Goal: Information Seeking & Learning: Learn about a topic

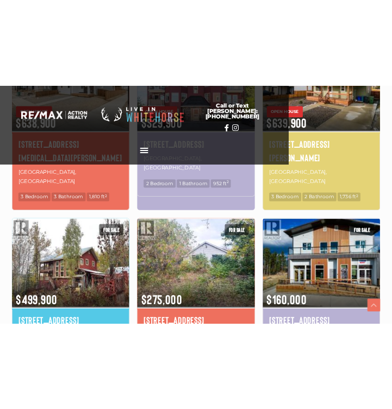
scroll to position [723, 0]
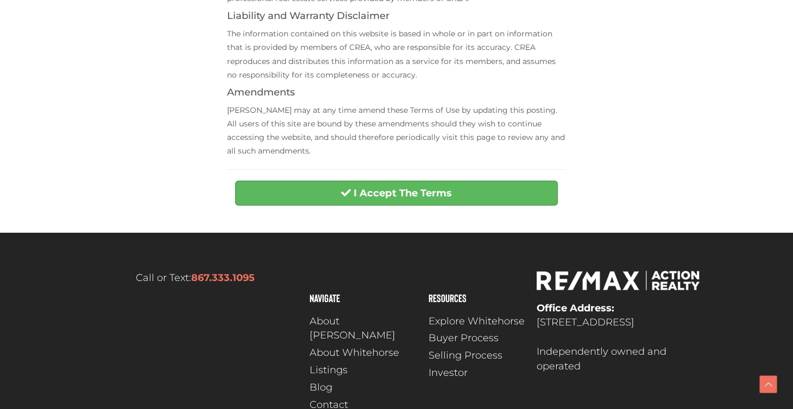
scroll to position [465, 0]
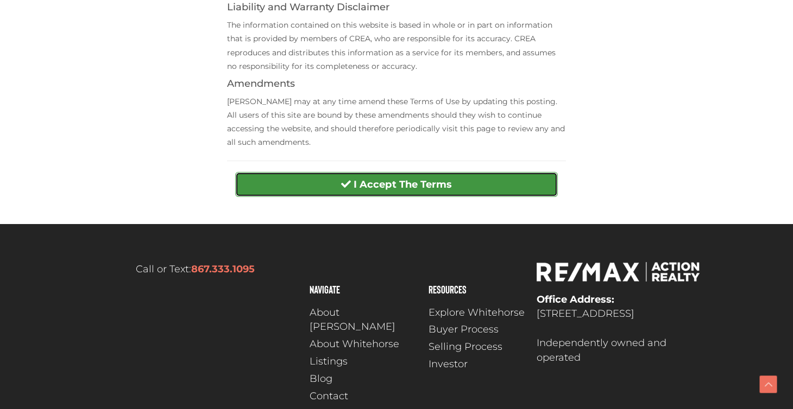
click at [399, 186] on strong "I Accept The Terms" at bounding box center [403, 185] width 98 height 12
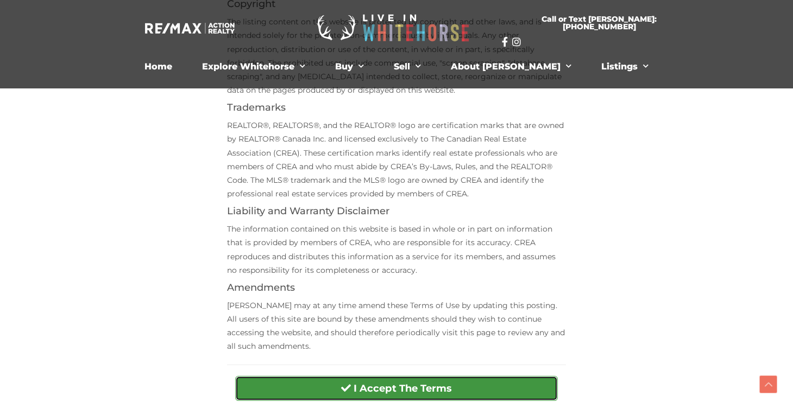
scroll to position [228, 0]
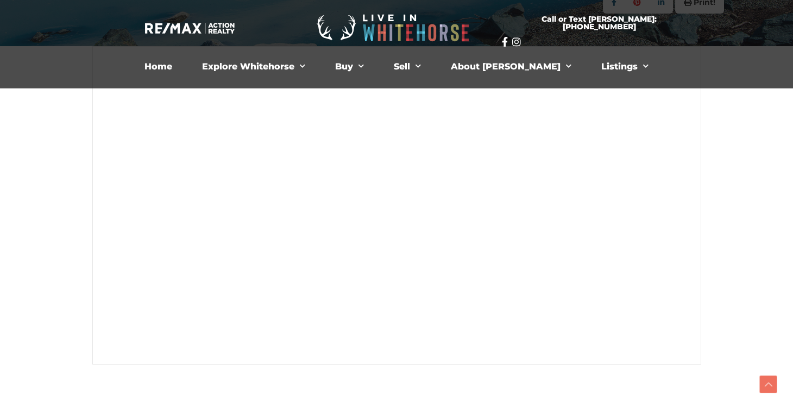
scroll to position [266, 0]
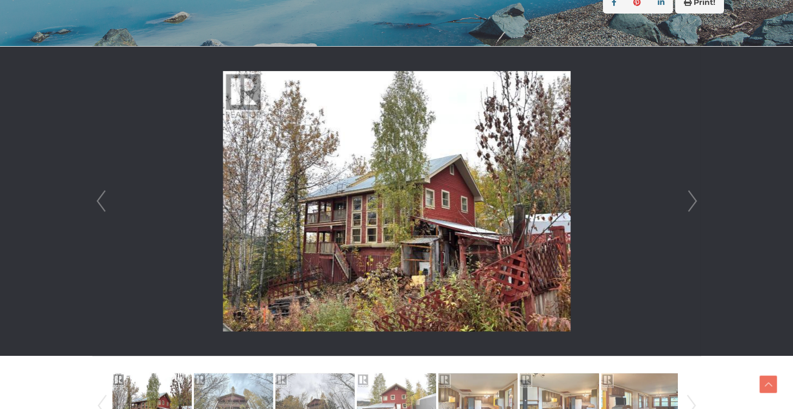
click at [687, 197] on link "Next" at bounding box center [692, 202] width 16 height 310
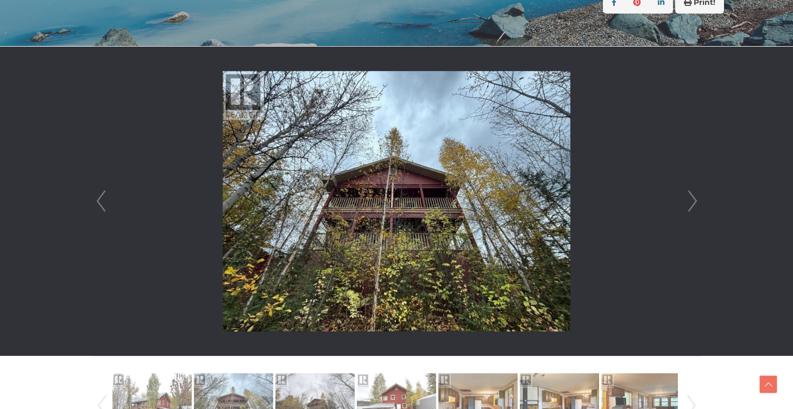
click at [687, 197] on link "Next" at bounding box center [692, 202] width 16 height 310
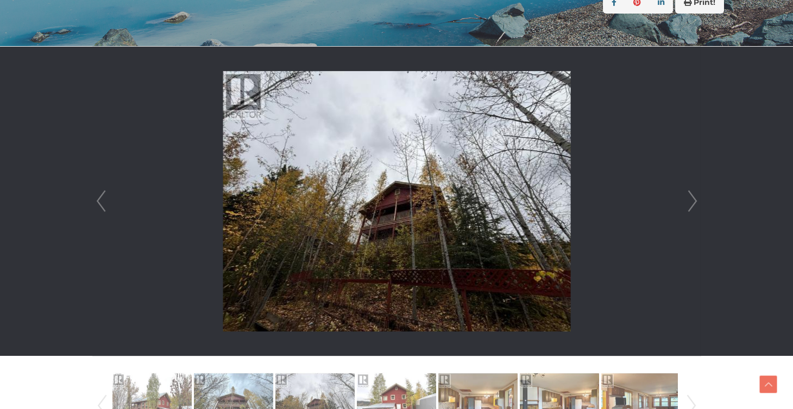
click at [687, 197] on link "Next" at bounding box center [692, 202] width 16 height 310
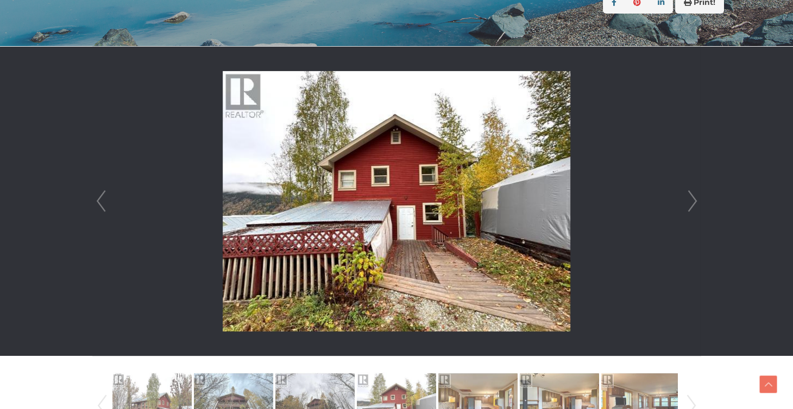
click at [687, 197] on link "Next" at bounding box center [692, 202] width 16 height 310
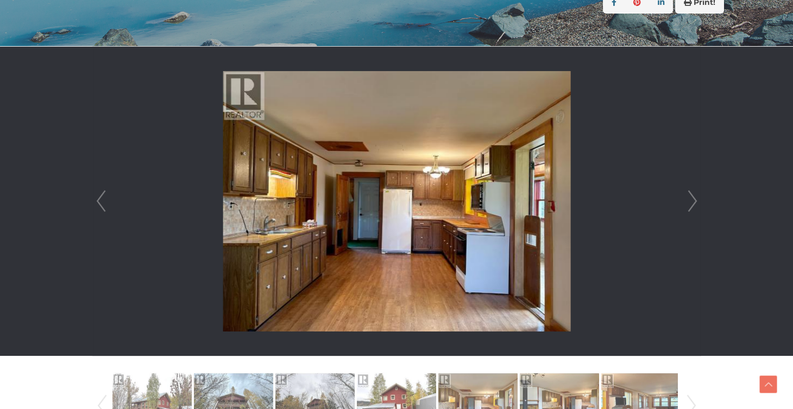
click at [687, 197] on link "Next" at bounding box center [692, 202] width 16 height 310
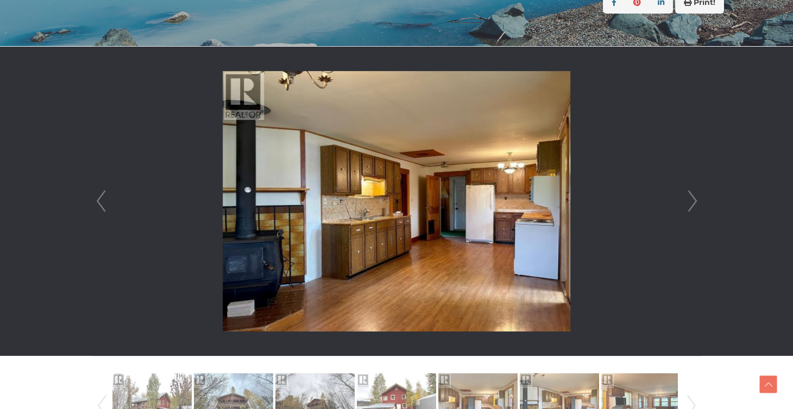
click at [687, 197] on link "Next" at bounding box center [692, 202] width 16 height 310
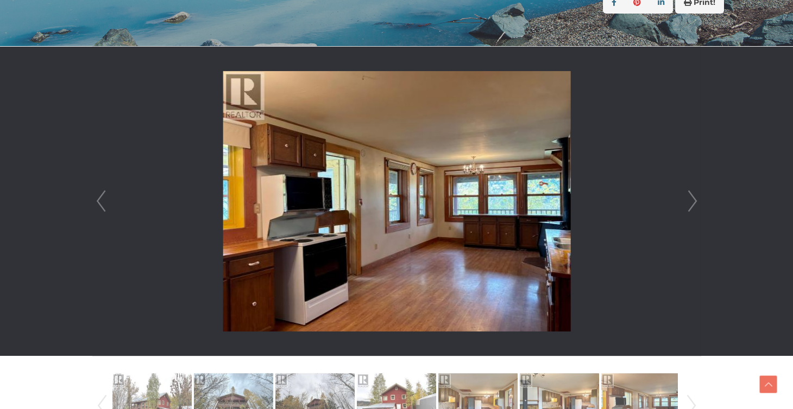
click at [687, 197] on link "Next" at bounding box center [692, 202] width 16 height 310
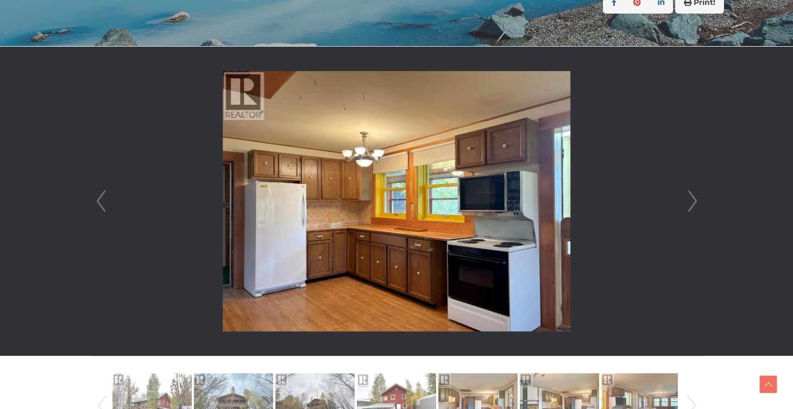
click at [687, 197] on link "Next" at bounding box center [692, 202] width 16 height 310
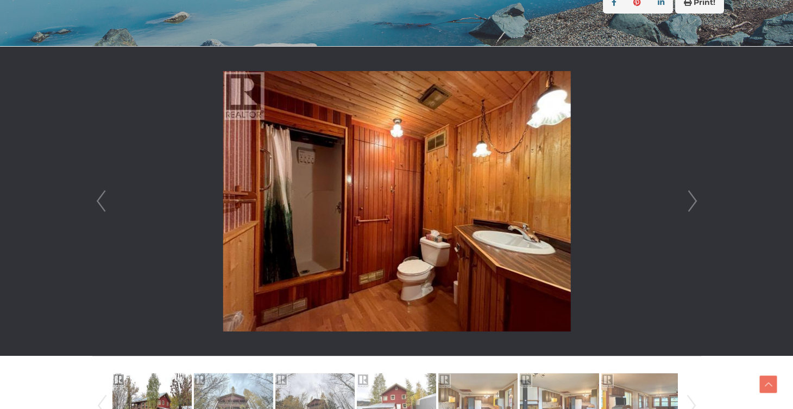
click at [687, 197] on link "Next" at bounding box center [692, 202] width 16 height 310
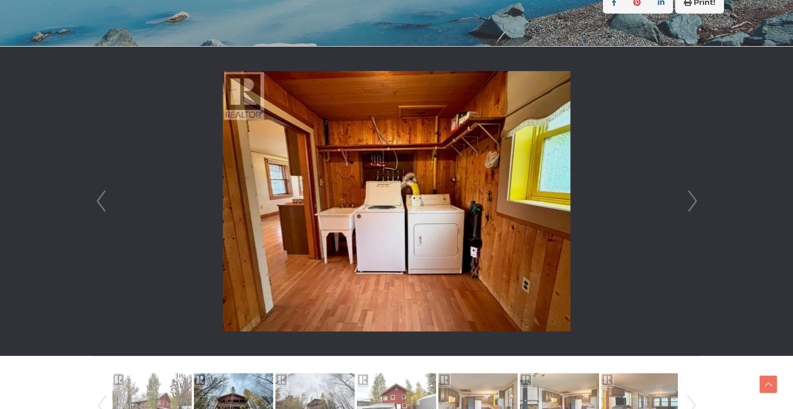
click at [687, 197] on link "Next" at bounding box center [692, 202] width 16 height 310
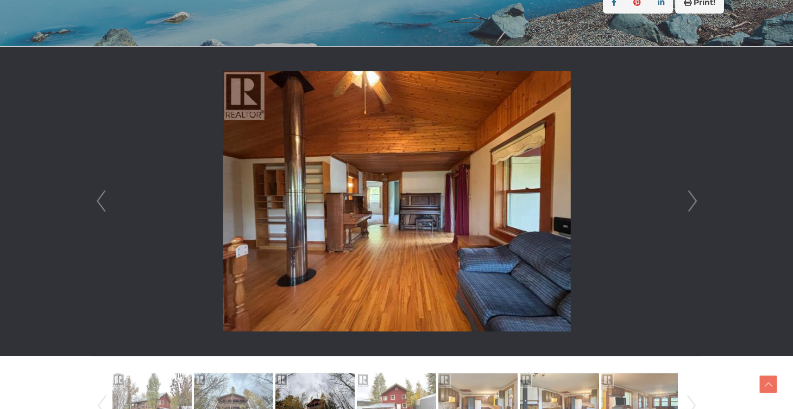
click at [687, 197] on link "Next" at bounding box center [692, 202] width 16 height 310
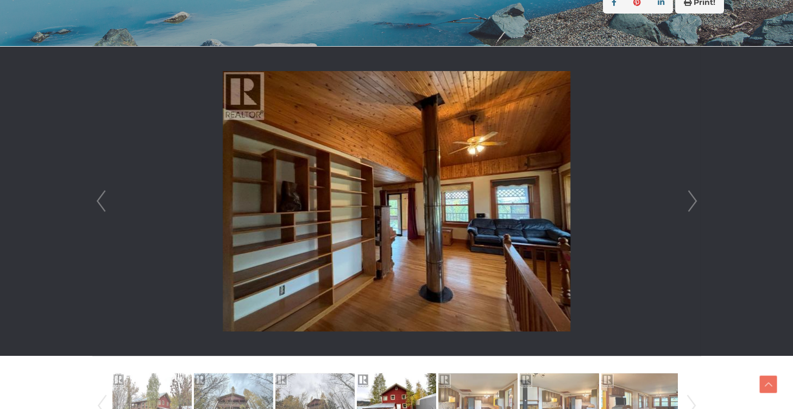
click at [687, 197] on link "Next" at bounding box center [692, 202] width 16 height 310
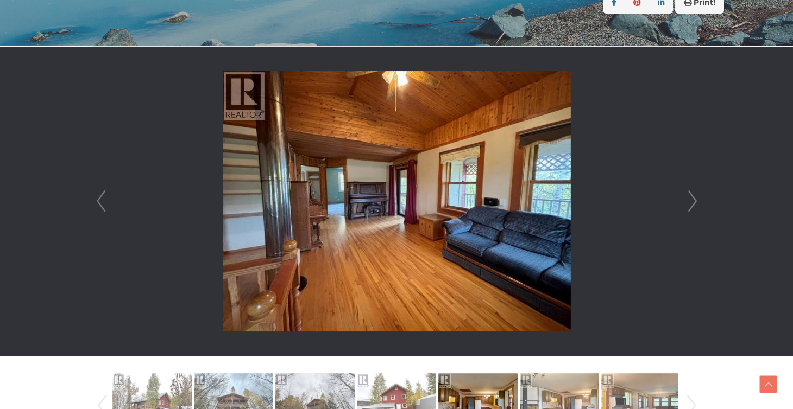
click at [687, 197] on link "Next" at bounding box center [692, 202] width 16 height 310
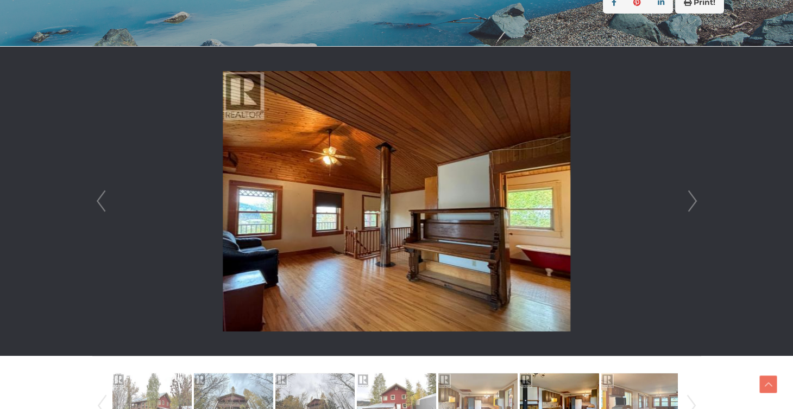
click at [687, 197] on link "Next" at bounding box center [692, 202] width 16 height 310
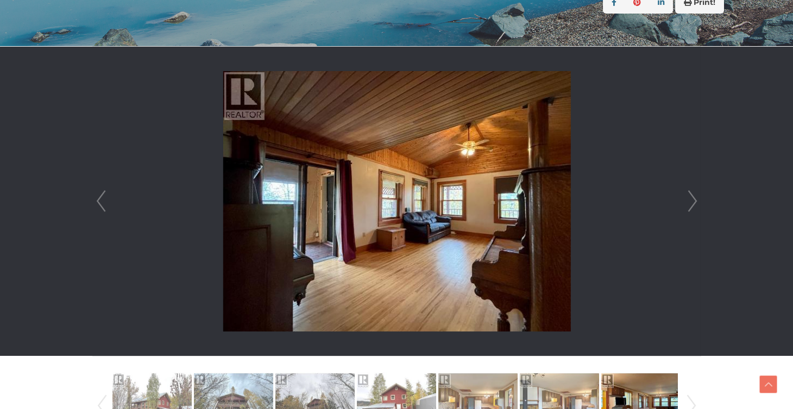
click at [687, 197] on link "Next" at bounding box center [692, 202] width 16 height 310
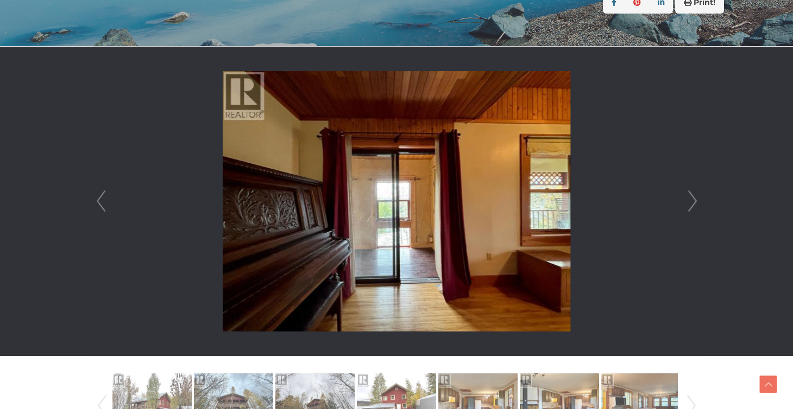
click at [687, 197] on link "Next" at bounding box center [692, 202] width 16 height 310
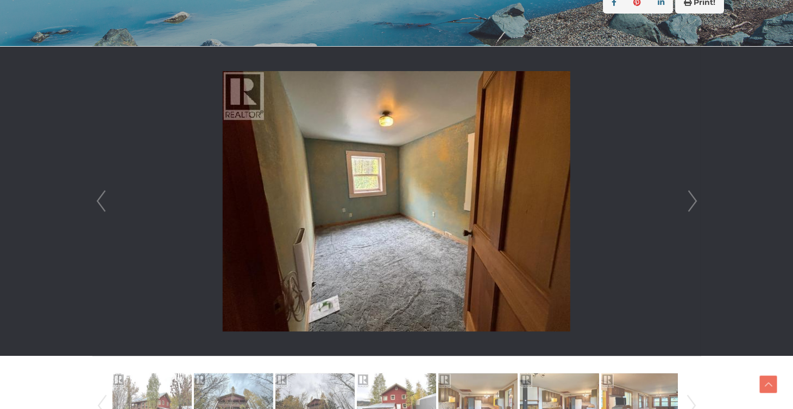
click at [687, 197] on link "Next" at bounding box center [692, 202] width 16 height 310
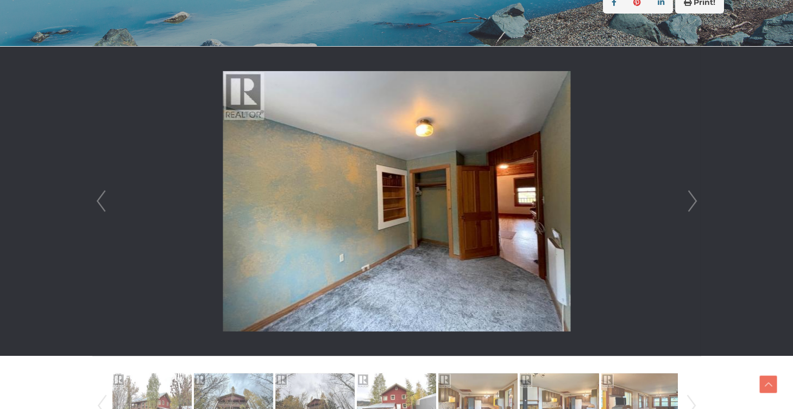
click at [99, 206] on link "Prev" at bounding box center [101, 202] width 16 height 310
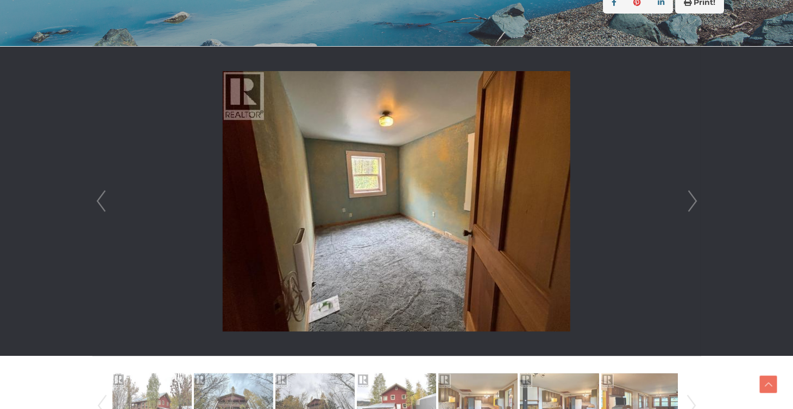
click at [698, 199] on link "Next" at bounding box center [692, 202] width 16 height 310
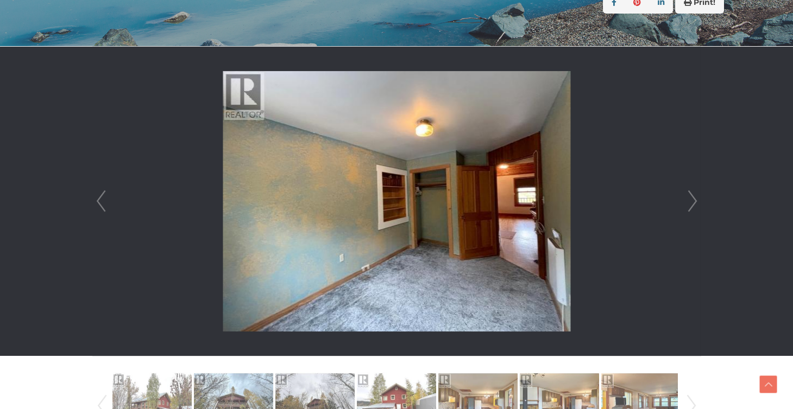
click at [698, 199] on link "Next" at bounding box center [692, 202] width 16 height 310
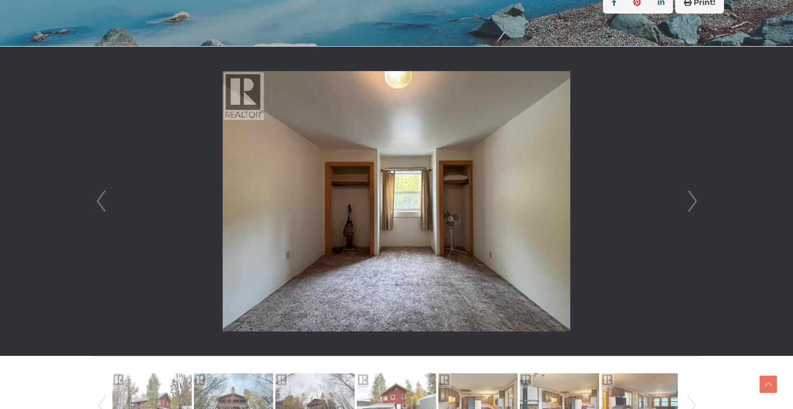
click at [698, 199] on link "Next" at bounding box center [692, 202] width 16 height 310
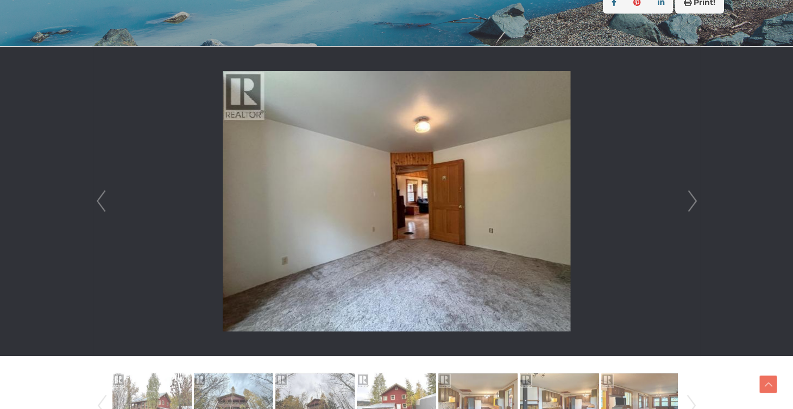
click at [698, 199] on link "Next" at bounding box center [692, 202] width 16 height 310
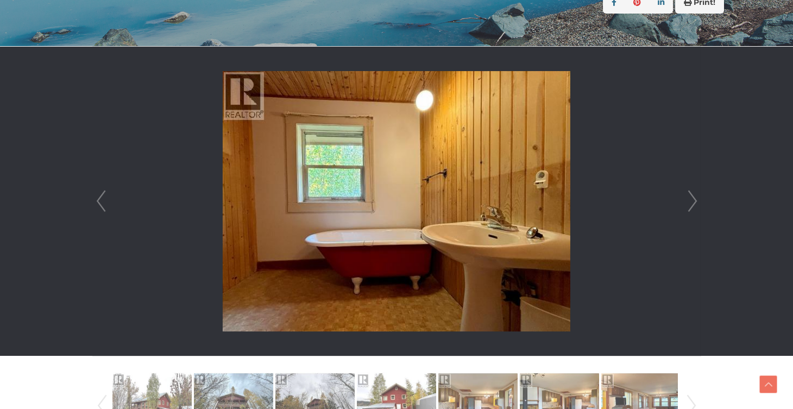
click at [698, 199] on link "Next" at bounding box center [692, 202] width 16 height 310
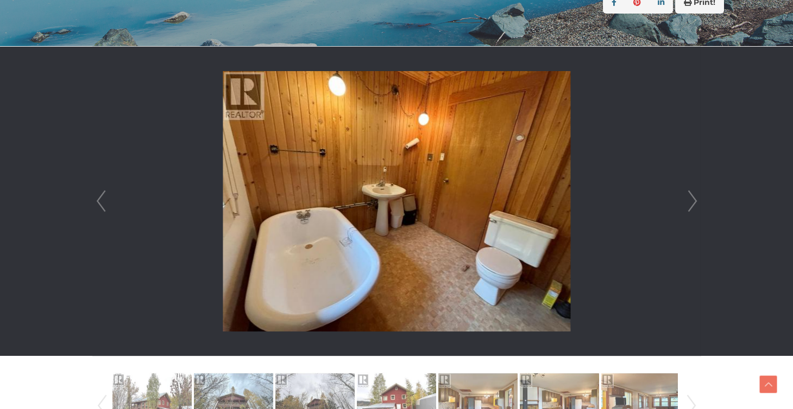
click at [698, 199] on link "Next" at bounding box center [692, 202] width 16 height 310
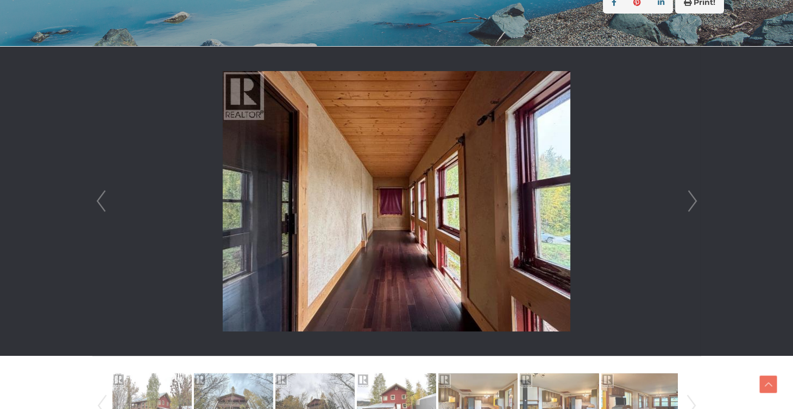
click at [698, 199] on link "Next" at bounding box center [692, 202] width 16 height 310
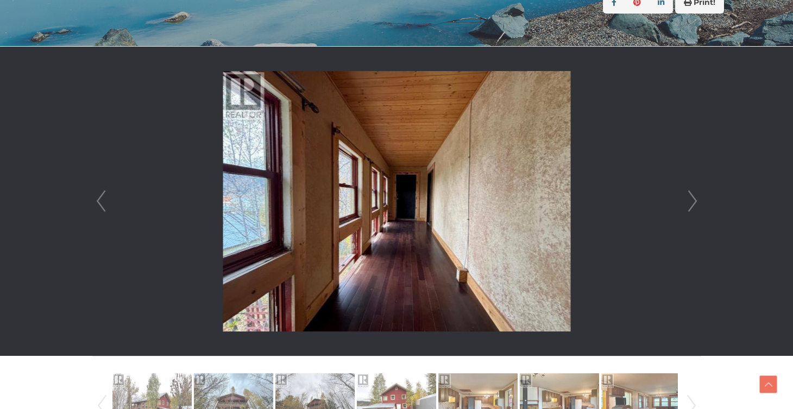
click at [698, 199] on link "Next" at bounding box center [692, 202] width 16 height 310
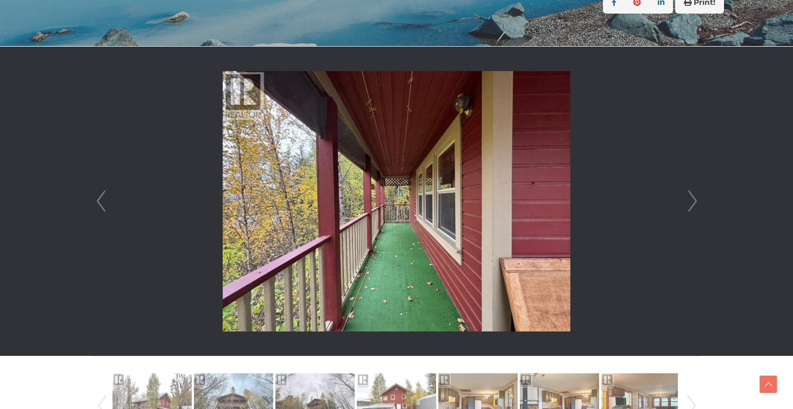
click at [698, 199] on link "Next" at bounding box center [692, 202] width 16 height 310
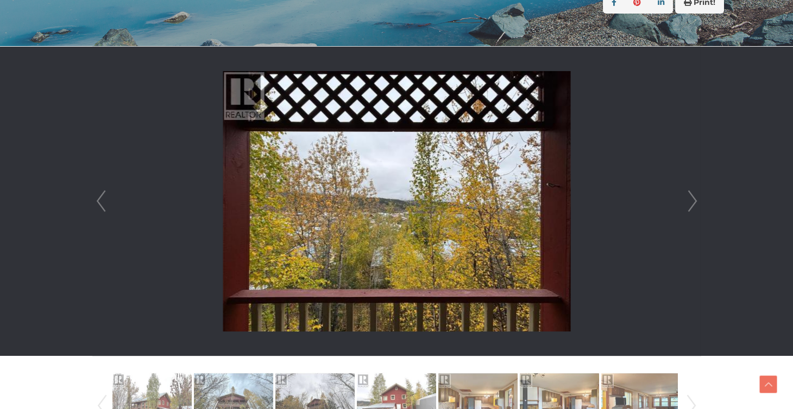
click at [698, 199] on link "Next" at bounding box center [692, 202] width 16 height 310
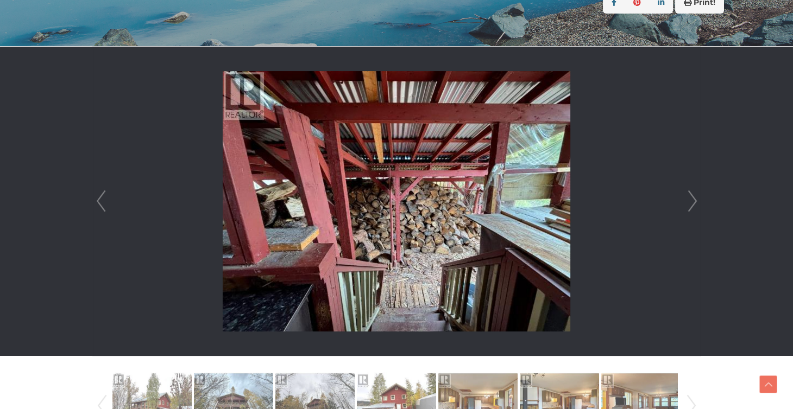
click at [698, 199] on link "Next" at bounding box center [692, 202] width 16 height 310
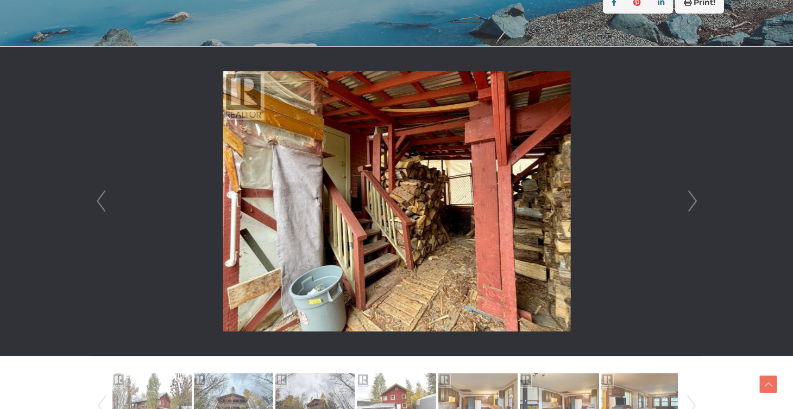
click at [698, 199] on link "Next" at bounding box center [692, 202] width 16 height 310
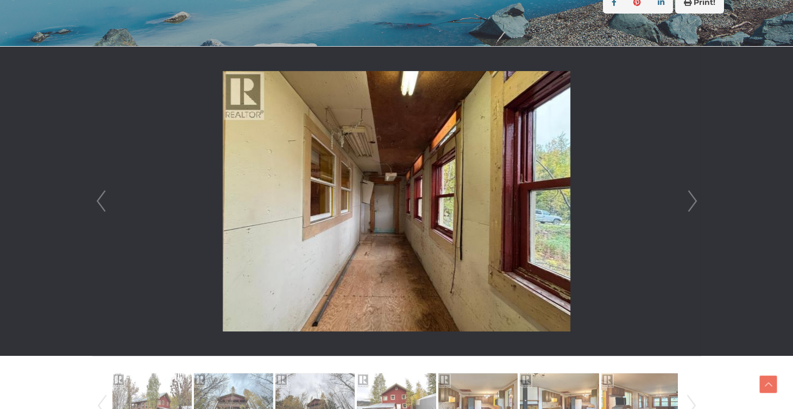
click at [698, 199] on link "Next" at bounding box center [692, 202] width 16 height 310
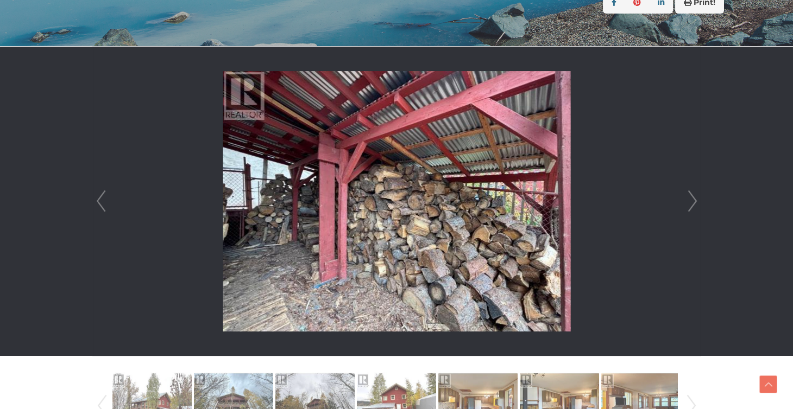
click at [698, 199] on link "Next" at bounding box center [692, 202] width 16 height 310
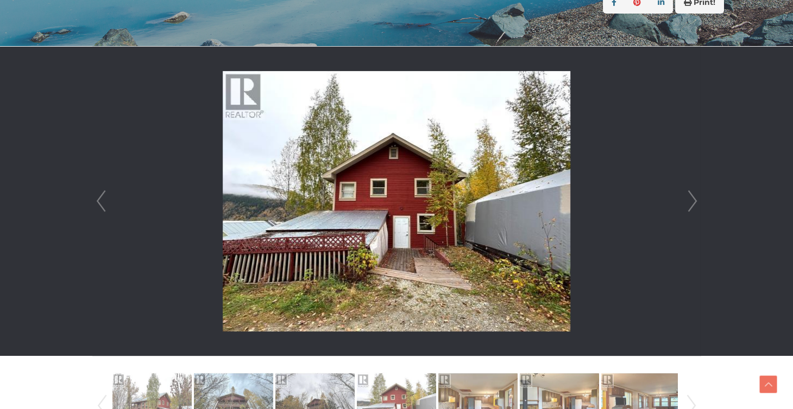
click at [698, 199] on link "Next" at bounding box center [692, 202] width 16 height 310
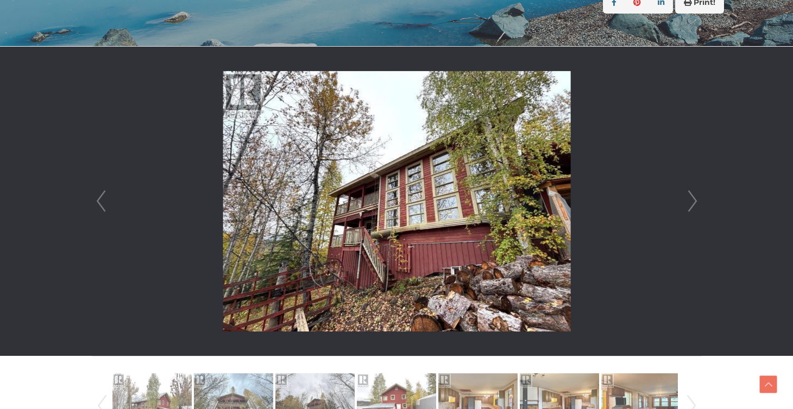
click at [698, 199] on link "Next" at bounding box center [692, 202] width 16 height 310
